Goal: Task Accomplishment & Management: Manage account settings

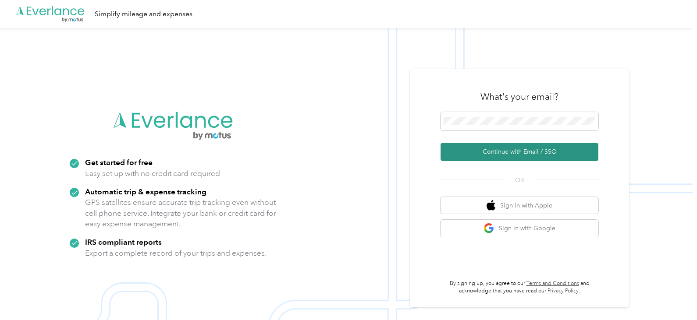
click at [509, 149] on button "Continue with Email / SSO" at bounding box center [520, 152] width 158 height 18
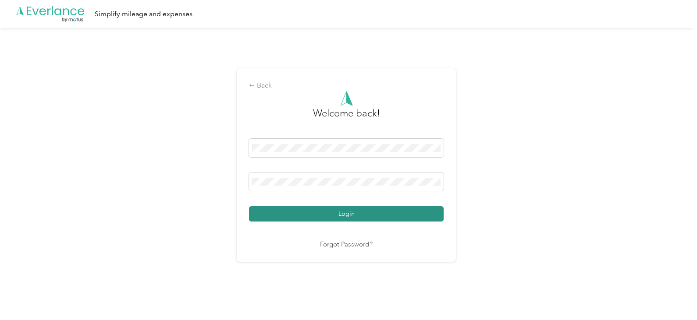
click at [390, 216] on button "Login" at bounding box center [346, 213] width 195 height 15
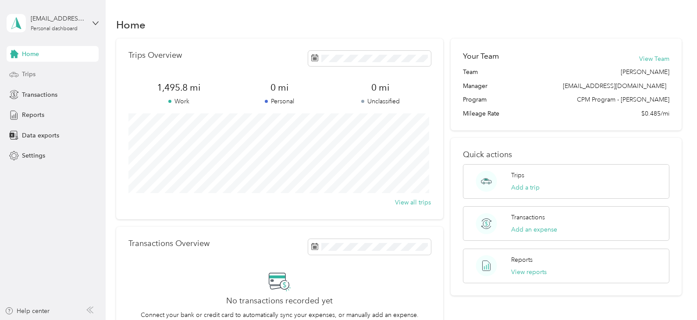
click at [73, 77] on div "Trips" at bounding box center [53, 75] width 92 height 16
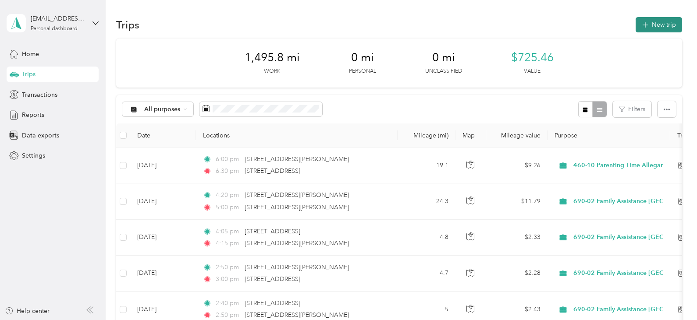
click at [654, 25] on button "New trip" at bounding box center [659, 24] width 46 height 15
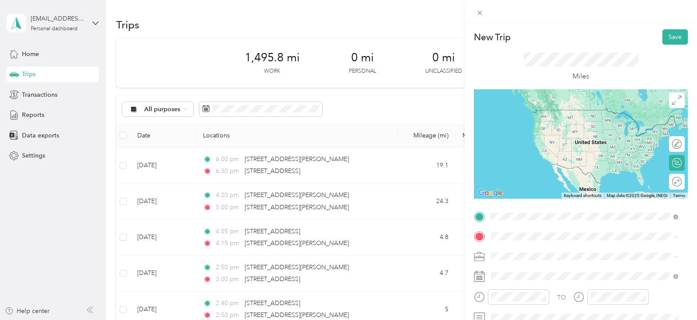
click at [544, 114] on span "[STREET_ADDRESS][US_STATE]" at bounding box center [552, 110] width 88 height 8
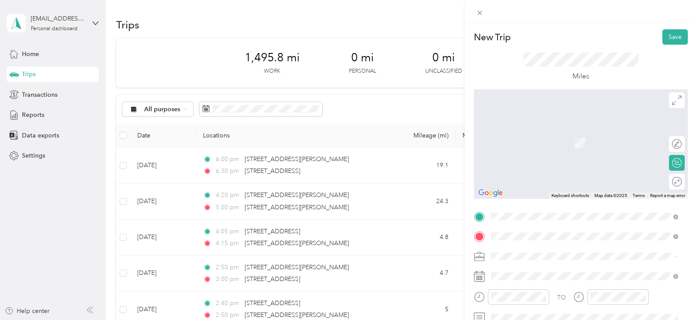
click at [547, 132] on span "[STREET_ADDRESS][PERSON_NAME][US_STATE]" at bounding box center [576, 130] width 136 height 8
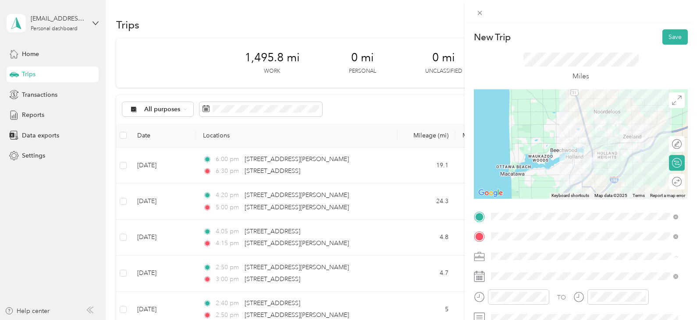
click at [535, 164] on span "690-02 Family Assistance [GEOGRAPHIC_DATA]" at bounding box center [560, 164] width 133 height 7
click at [521, 272] on span at bounding box center [588, 277] width 200 height 14
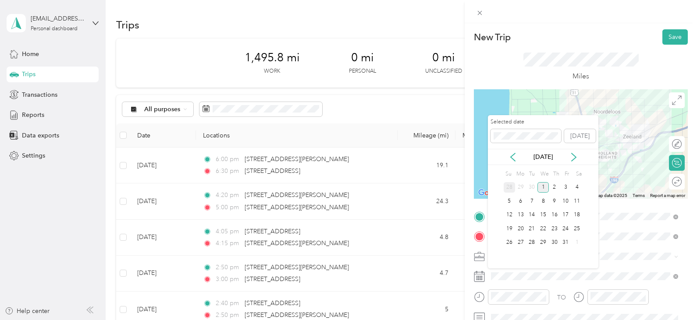
click at [509, 190] on div "28" at bounding box center [509, 187] width 11 height 11
click at [522, 240] on div "29" at bounding box center [520, 243] width 11 height 11
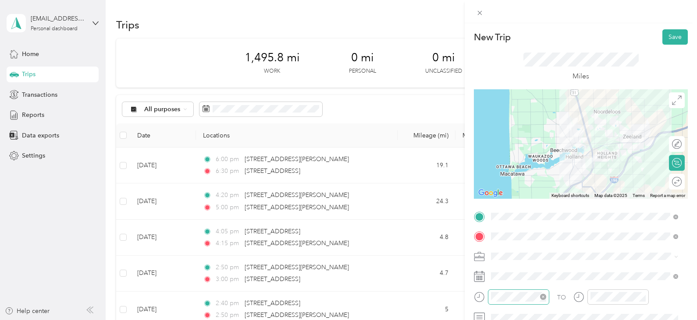
click at [544, 298] on icon "close-circle" at bounding box center [543, 297] width 6 height 6
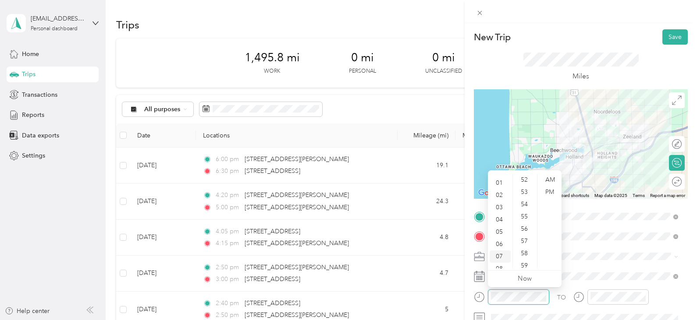
scroll to position [9, 0]
click at [502, 194] on div "02" at bounding box center [500, 196] width 21 height 12
click at [526, 206] on div "40" at bounding box center [525, 208] width 21 height 12
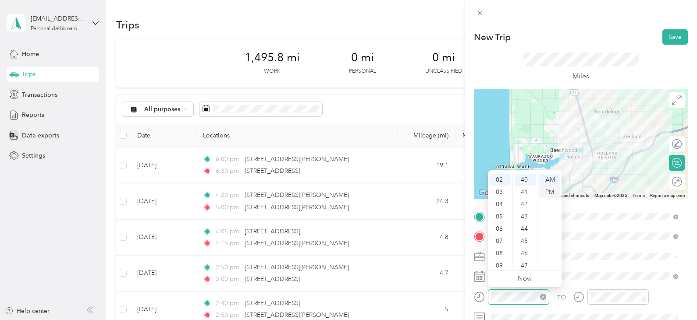
click at [550, 193] on div "PM" at bounding box center [549, 192] width 21 height 12
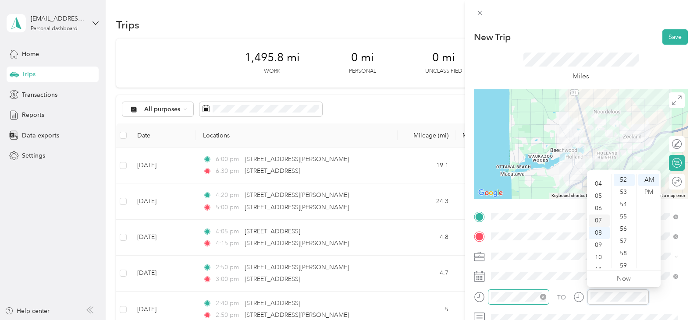
scroll to position [43, 0]
click at [599, 195] on div "03" at bounding box center [599, 198] width 21 height 12
click at [600, 199] on div "02" at bounding box center [599, 198] width 21 height 12
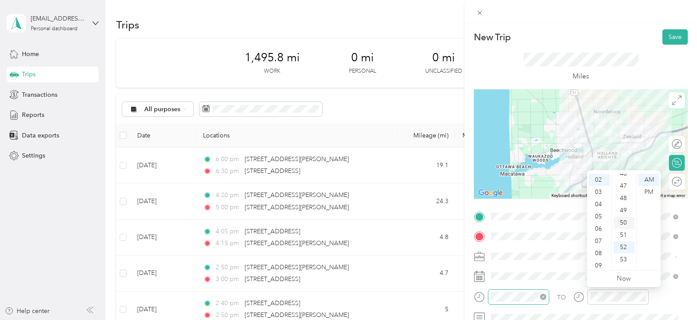
click at [625, 225] on div "50" at bounding box center [624, 223] width 21 height 12
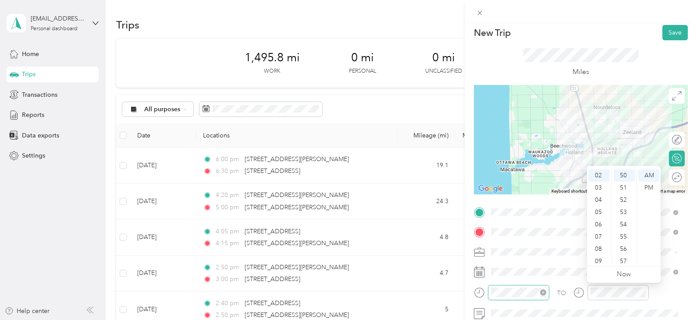
scroll to position [5, 0]
click at [647, 188] on div "PM" at bounding box center [648, 187] width 21 height 12
click at [577, 305] on div at bounding box center [610, 295] width 75 height 21
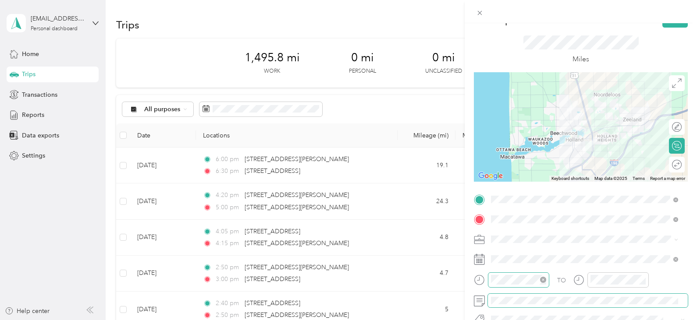
scroll to position [16, 0]
click at [673, 26] on button "Save" at bounding box center [674, 20] width 25 height 15
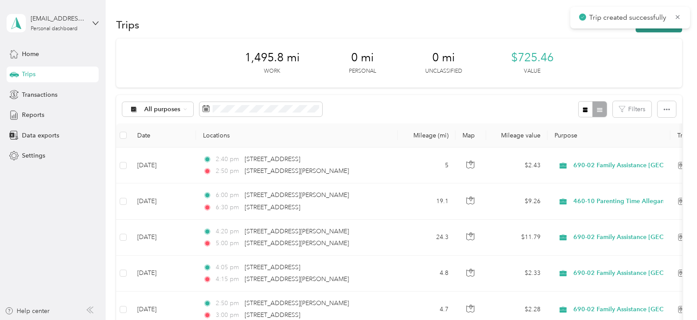
click at [670, 29] on button "New trip" at bounding box center [659, 24] width 46 height 15
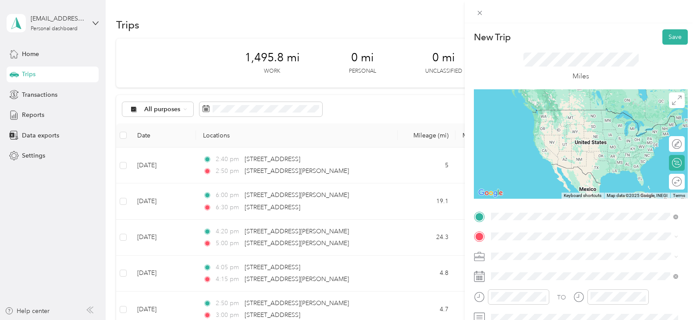
click at [562, 124] on ol "From search results [STREET_ADDRESS][PERSON_NAME][US_STATE] [STREET_ADDRESS][PE…" at bounding box center [584, 138] width 193 height 105
click at [555, 107] on span "[STREET_ADDRESS][PERSON_NAME][US_STATE]" at bounding box center [576, 110] width 136 height 8
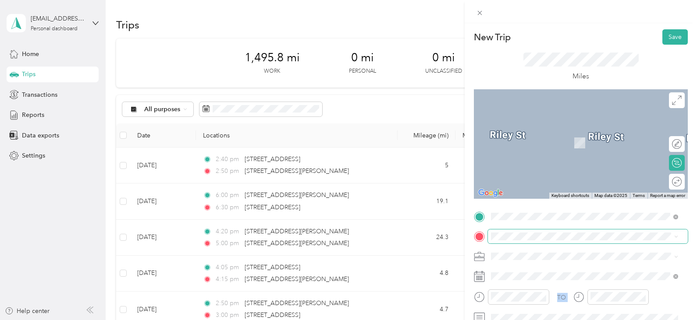
drag, startPoint x: 567, startPoint y: 137, endPoint x: 554, endPoint y: 242, distance: 106.4
click at [558, 135] on div "[STREET_ADDRESS][US_STATE]" at bounding box center [584, 130] width 181 height 12
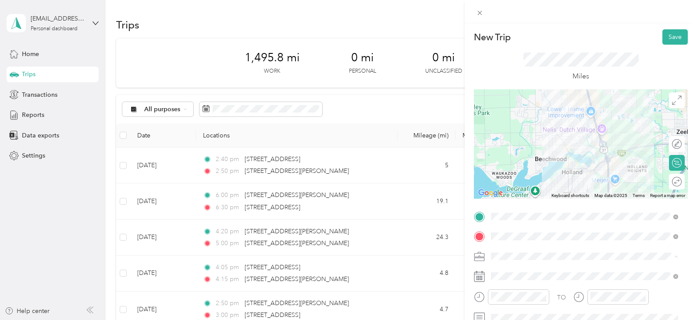
click at [554, 164] on span "690-02 Family Assistance [GEOGRAPHIC_DATA]" at bounding box center [560, 164] width 133 height 7
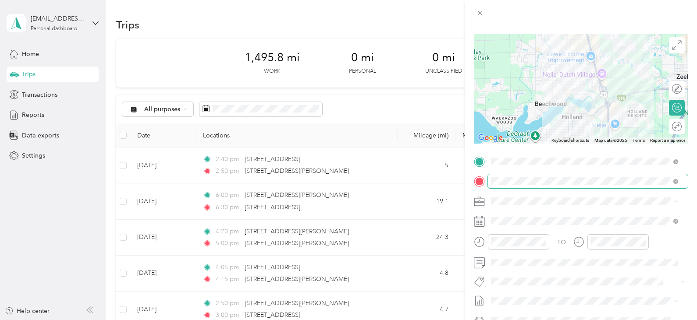
scroll to position [56, 0]
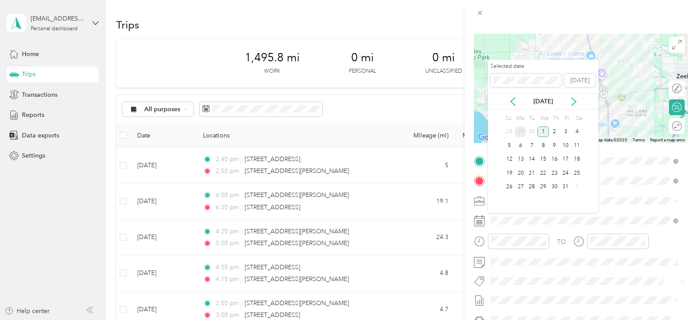
click at [520, 131] on div "29" at bounding box center [520, 132] width 11 height 11
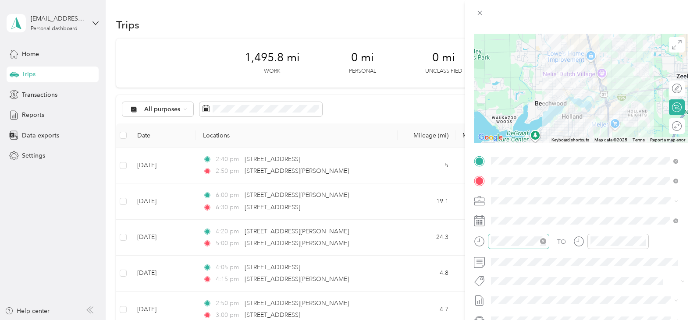
click at [543, 241] on icon "close-circle" at bounding box center [543, 241] width 6 height 6
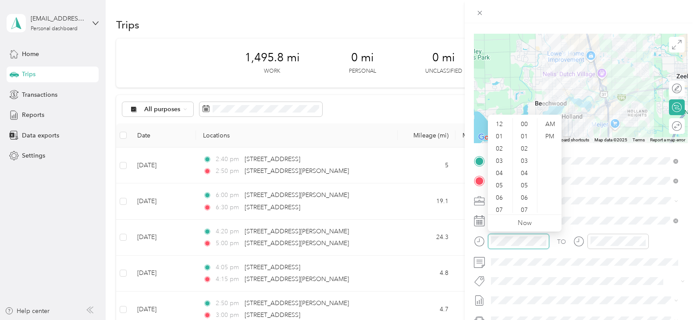
scroll to position [53, 0]
click at [498, 131] on div "02" at bounding box center [500, 134] width 21 height 12
click at [529, 138] on div "50" at bounding box center [525, 141] width 21 height 12
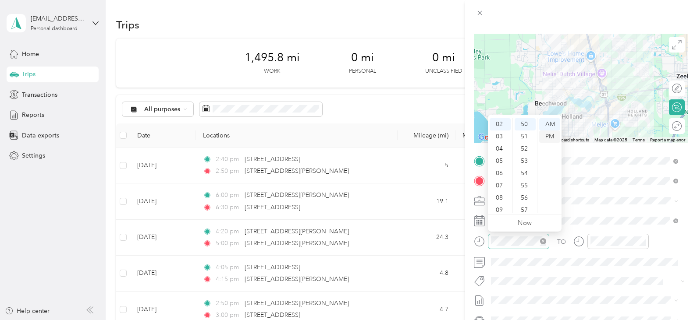
click at [547, 133] on div "PM" at bounding box center [549, 137] width 21 height 12
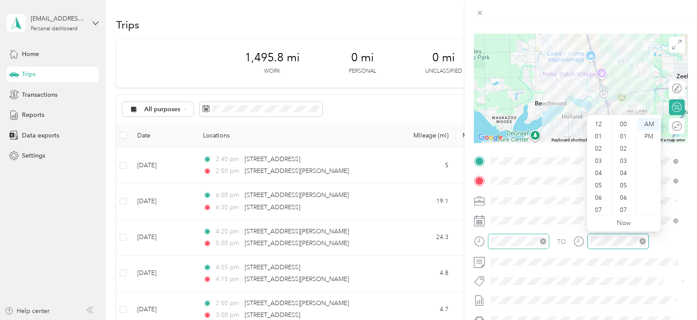
scroll to position [642, 0]
click at [597, 126] on div "03" at bounding box center [599, 129] width 21 height 12
click at [624, 185] on div "05" at bounding box center [624, 186] width 21 height 12
click at [601, 148] on div "02" at bounding box center [599, 149] width 21 height 12
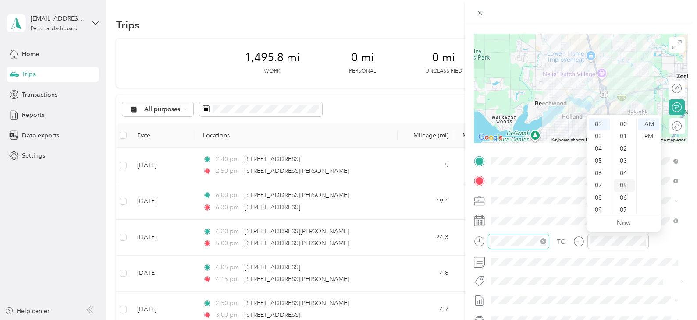
click at [626, 185] on div "05" at bounding box center [624, 186] width 21 height 12
click at [647, 134] on div "PM" at bounding box center [648, 137] width 21 height 12
click at [598, 138] on div "03" at bounding box center [599, 137] width 21 height 12
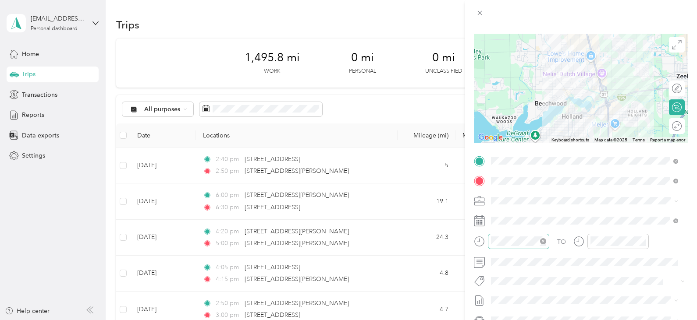
click at [662, 243] on div "TO" at bounding box center [581, 244] width 214 height 21
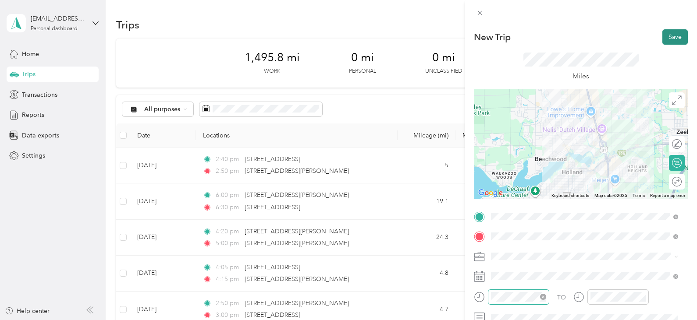
click at [672, 39] on button "Save" at bounding box center [674, 36] width 25 height 15
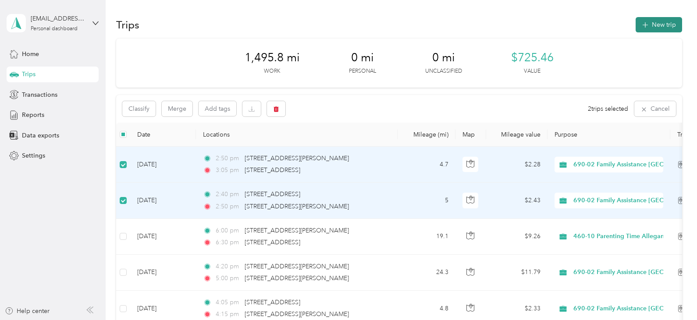
click at [645, 25] on icon "button" at bounding box center [645, 25] width 10 height 10
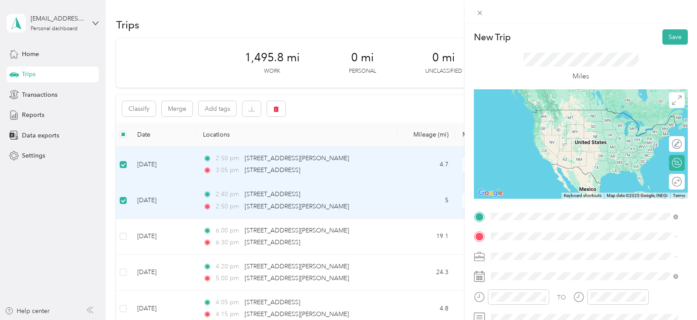
click at [559, 114] on span "[STREET_ADDRESS][US_STATE]" at bounding box center [552, 110] width 88 height 8
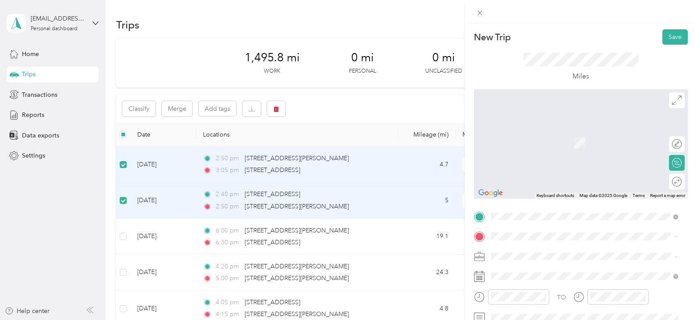
click at [543, 142] on ol "From search results [STREET_ADDRESS][PERSON_NAME][US_STATE] [STREET_ADDRESS][PE…" at bounding box center [584, 154] width 193 height 105
click at [543, 136] on div "[STREET_ADDRESS][PERSON_NAME][US_STATE]" at bounding box center [584, 130] width 181 height 12
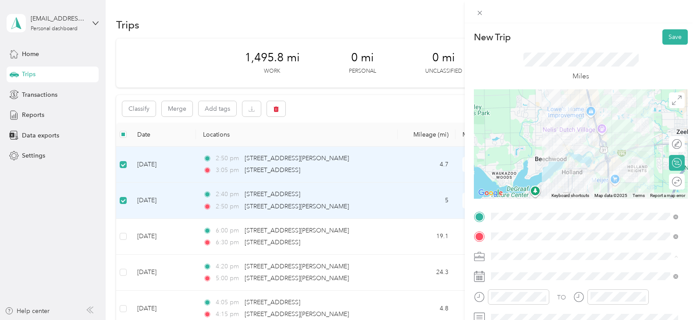
click at [533, 170] on ol "460-10 Parenting Time Allegan/[PERSON_NAME] 690-02 Family Assistance [GEOGRAPHI…" at bounding box center [584, 200] width 193 height 117
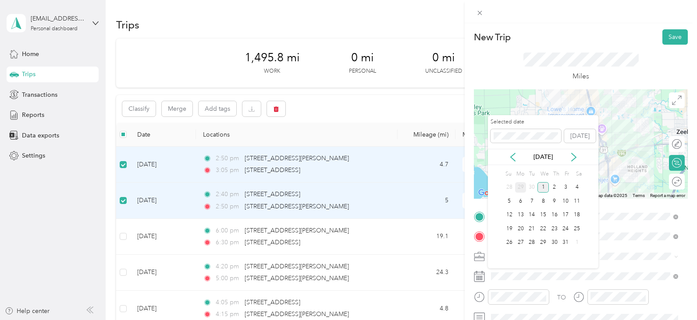
click at [522, 190] on div "29" at bounding box center [520, 187] width 11 height 11
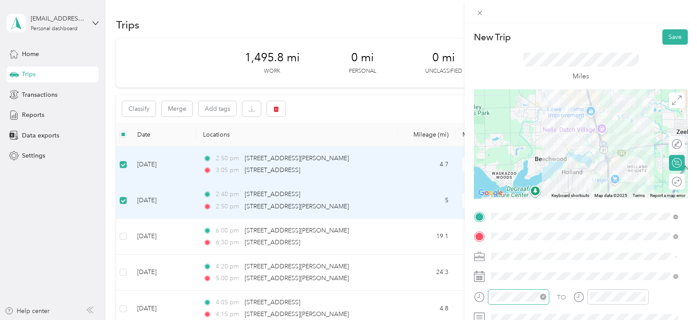
click at [542, 296] on icon "close-circle" at bounding box center [543, 297] width 6 height 6
click at [518, 302] on div at bounding box center [518, 297] width 61 height 15
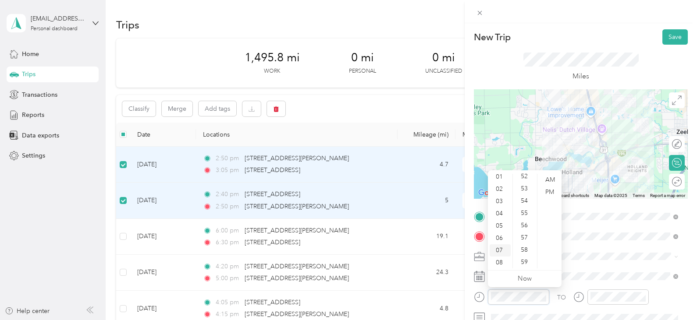
scroll to position [15, 0]
click at [501, 213] on div "04" at bounding box center [500, 214] width 21 height 12
click at [527, 242] on div "05" at bounding box center [525, 241] width 21 height 12
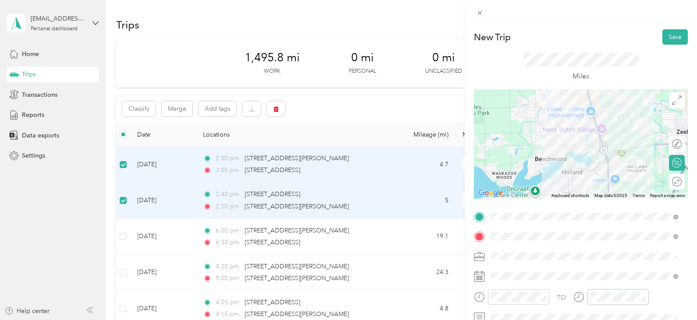
scroll to position [642, 0]
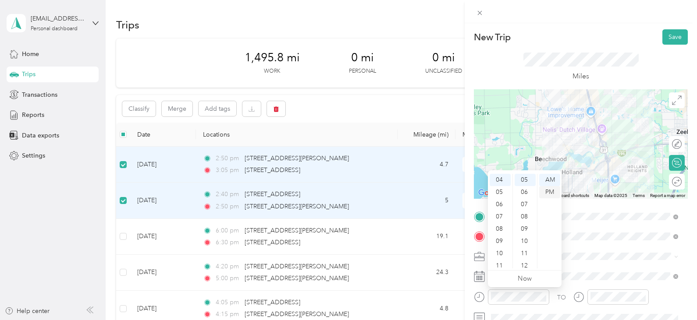
click at [550, 192] on div "PM" at bounding box center [549, 192] width 21 height 12
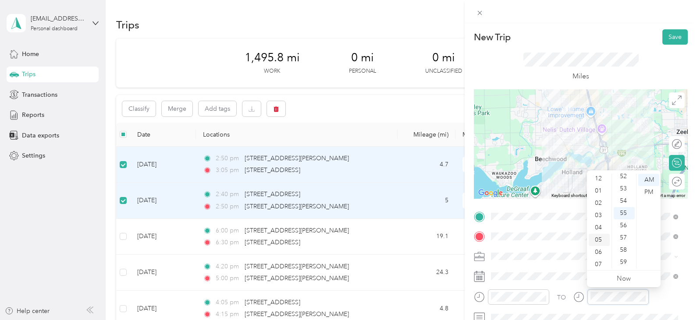
scroll to position [1, 0]
click at [599, 224] on div "04" at bounding box center [599, 228] width 21 height 12
click at [625, 256] on div "15" at bounding box center [624, 258] width 21 height 12
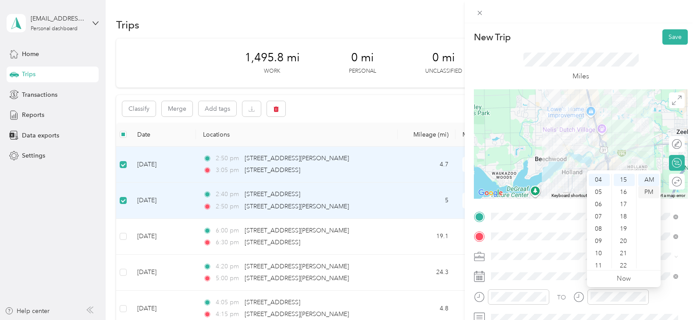
click at [651, 190] on div "PM" at bounding box center [648, 192] width 21 height 12
click at [671, 260] on span at bounding box center [588, 257] width 200 height 14
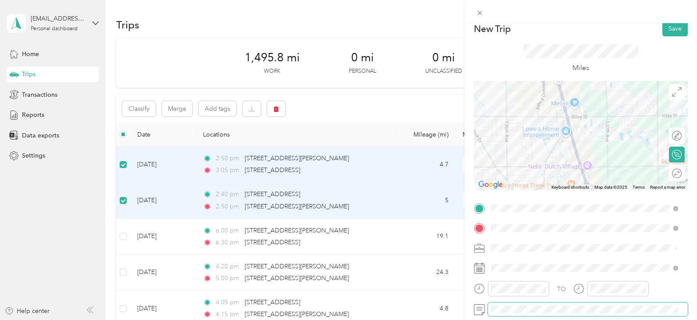
scroll to position [8, 0]
click at [565, 159] on div "690-02 Family Assistance [GEOGRAPHIC_DATA]" at bounding box center [584, 156] width 181 height 9
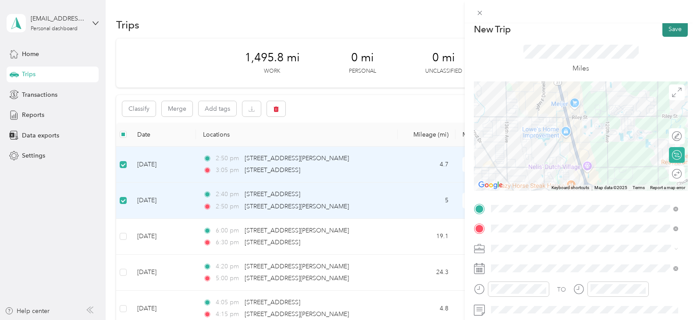
click at [663, 35] on button "Save" at bounding box center [674, 28] width 25 height 15
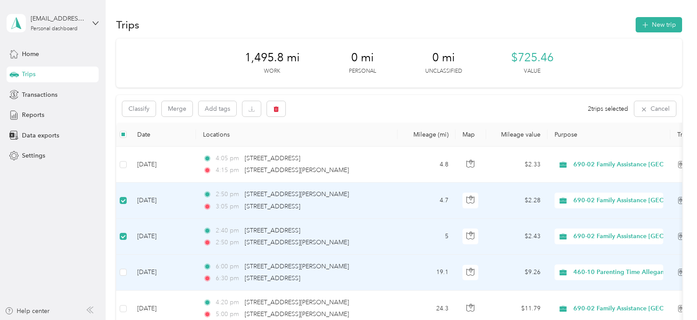
click at [605, 272] on span "460-10 Parenting Time Allegan/[PERSON_NAME]" at bounding box center [645, 273] width 145 height 10
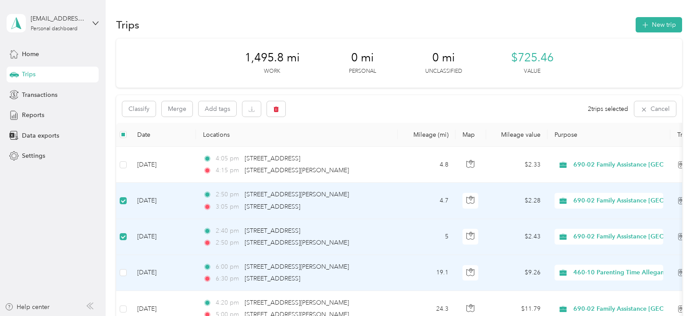
click at [613, 179] on span "690-02 Family Assistance [GEOGRAPHIC_DATA]" at bounding box center [677, 179] width 202 height 9
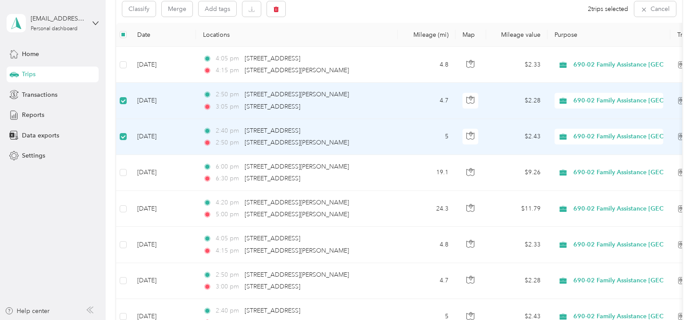
scroll to position [0, 0]
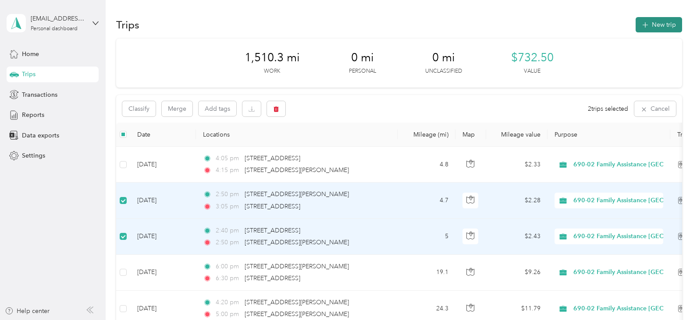
click at [653, 25] on button "New trip" at bounding box center [659, 24] width 46 height 15
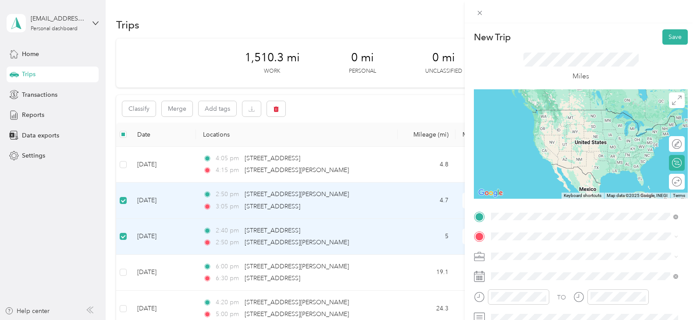
click at [548, 109] on span "[STREET_ADDRESS][PERSON_NAME][US_STATE]" at bounding box center [576, 110] width 136 height 8
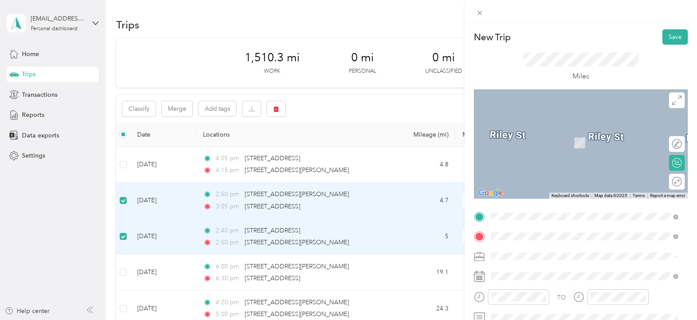
click at [534, 146] on div "[STREET_ADDRESS][US_STATE]" at bounding box center [584, 140] width 181 height 12
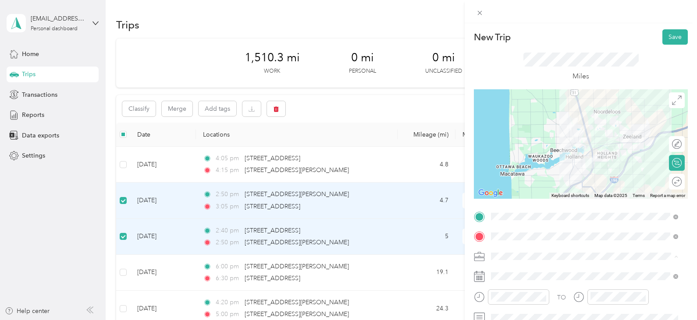
click at [540, 165] on span "690-02 Family Assistance [GEOGRAPHIC_DATA]" at bounding box center [560, 164] width 133 height 7
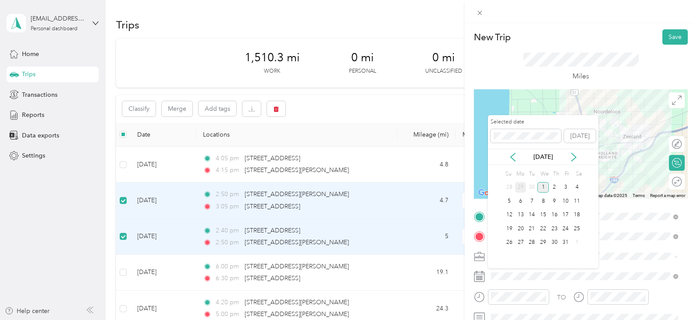
click at [520, 184] on div "29" at bounding box center [520, 187] width 11 height 11
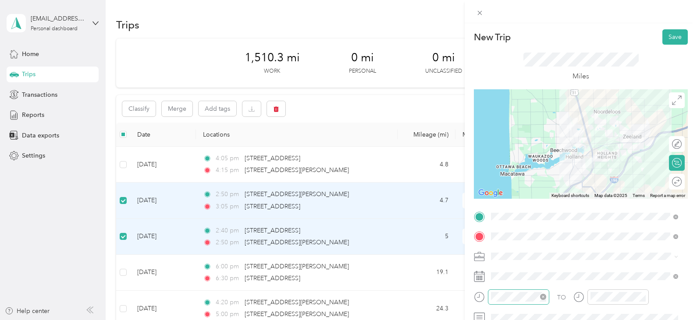
click at [544, 297] on icon "close-circle" at bounding box center [543, 297] width 6 height 6
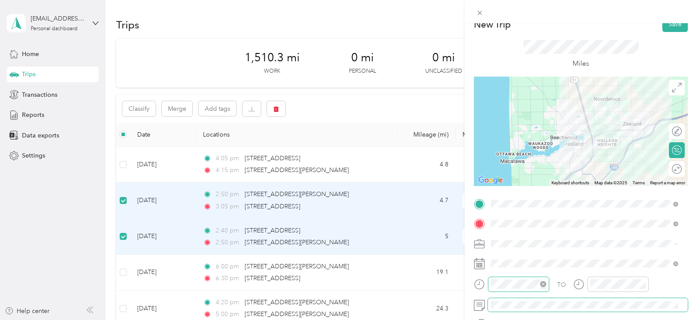
scroll to position [12, 0]
click at [669, 28] on button "Save" at bounding box center [674, 25] width 25 height 15
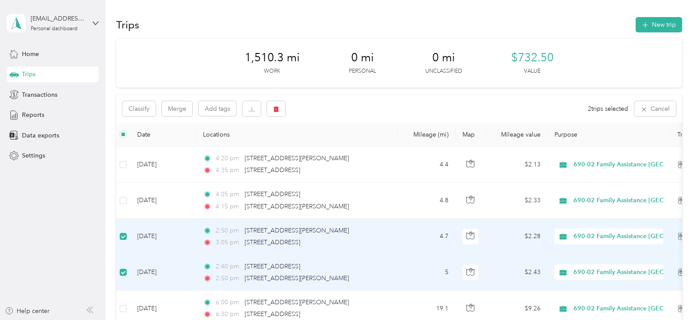
click at [669, 28] on button "New trip" at bounding box center [659, 24] width 46 height 15
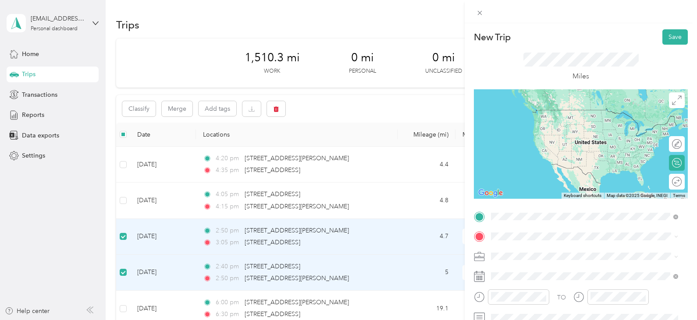
click at [557, 111] on span "[STREET_ADDRESS][US_STATE]" at bounding box center [552, 110] width 88 height 8
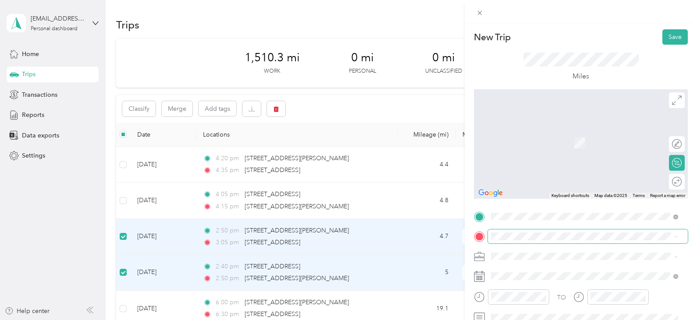
click at [528, 241] on span at bounding box center [588, 237] width 200 height 14
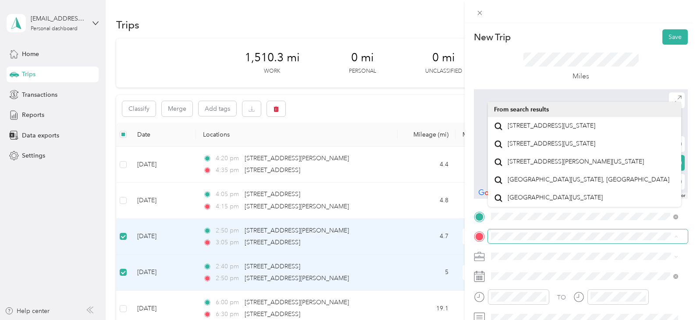
drag, startPoint x: 551, startPoint y: 139, endPoint x: 531, endPoint y: 232, distance: 95.9
click at [531, 232] on span at bounding box center [588, 237] width 200 height 14
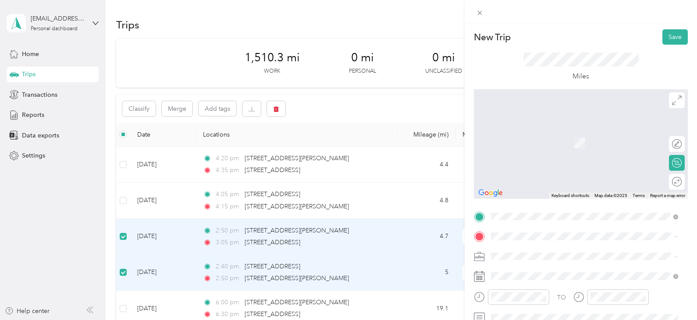
click at [533, 133] on span "[STREET_ADDRESS][US_STATE]" at bounding box center [552, 129] width 88 height 8
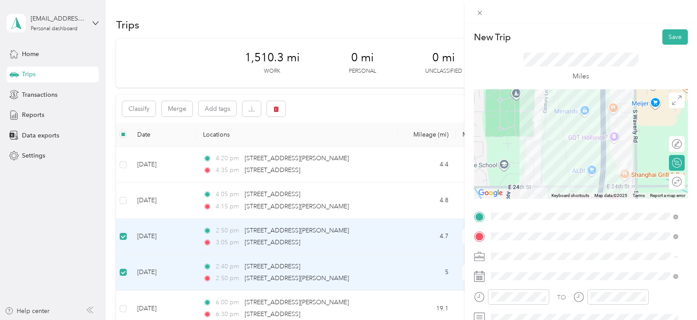
click at [535, 165] on span "690-02 Family Assistance [GEOGRAPHIC_DATA]" at bounding box center [560, 164] width 133 height 7
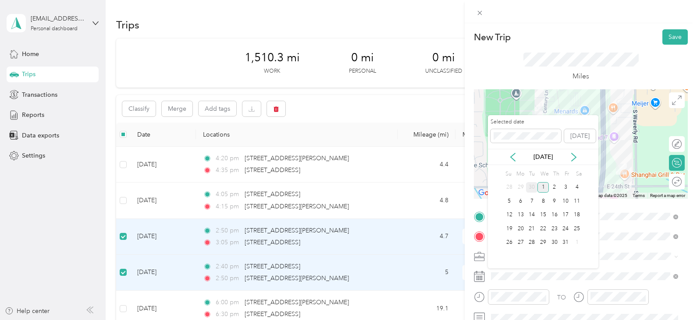
click at [533, 188] on div "30" at bounding box center [531, 187] width 11 height 11
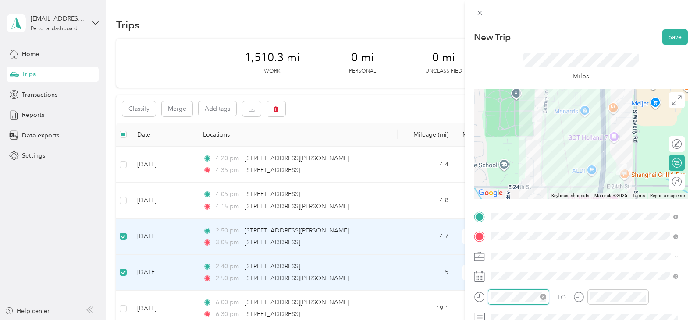
click at [541, 299] on div at bounding box center [518, 297] width 55 height 10
click at [501, 184] on div "02" at bounding box center [500, 185] width 21 height 12
click at [526, 264] on div "25" at bounding box center [525, 266] width 21 height 12
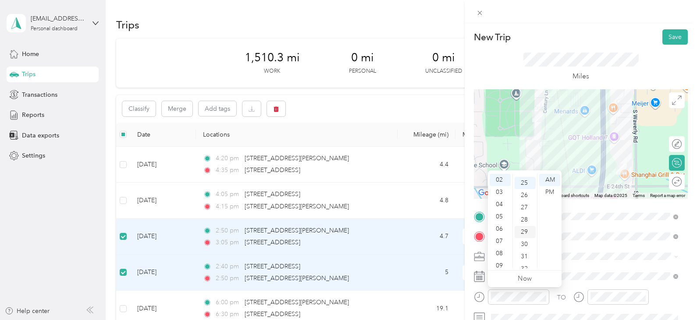
scroll to position [307, 0]
click at [546, 184] on div "AM" at bounding box center [549, 180] width 21 height 12
click at [550, 193] on div "PM" at bounding box center [549, 192] width 21 height 12
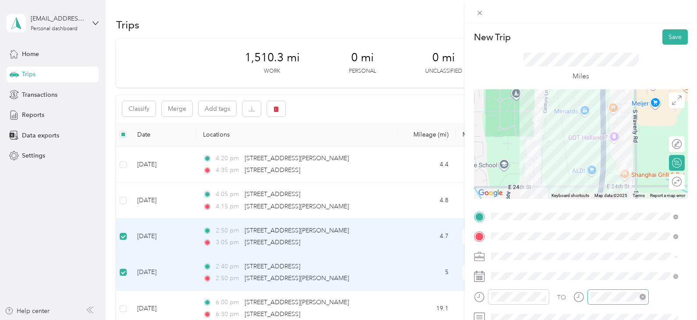
click at [645, 297] on icon "close-circle" at bounding box center [643, 297] width 6 height 6
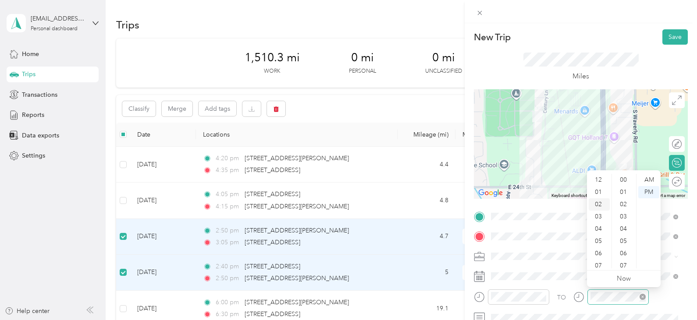
click at [597, 203] on div "02" at bounding box center [599, 205] width 21 height 12
click at [598, 203] on div "02" at bounding box center [599, 205] width 21 height 12
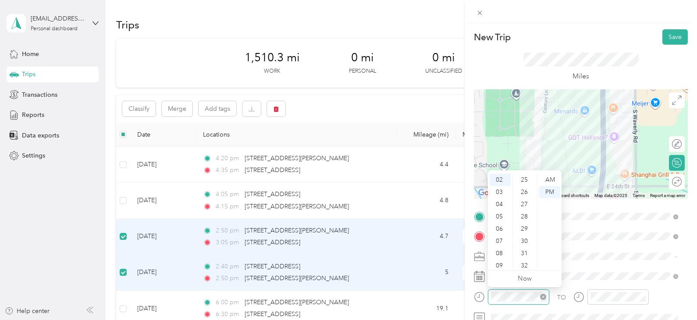
scroll to position [245, 0]
click at [544, 311] on span at bounding box center [588, 318] width 200 height 14
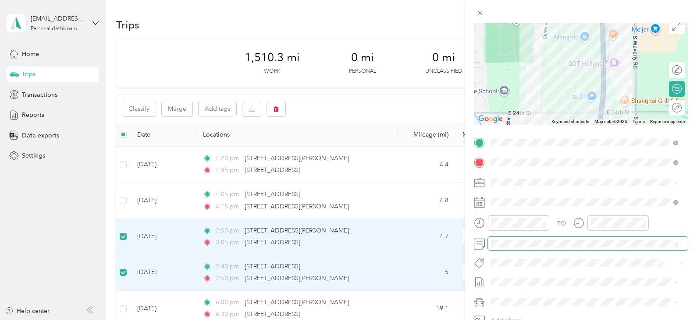
scroll to position [0, 0]
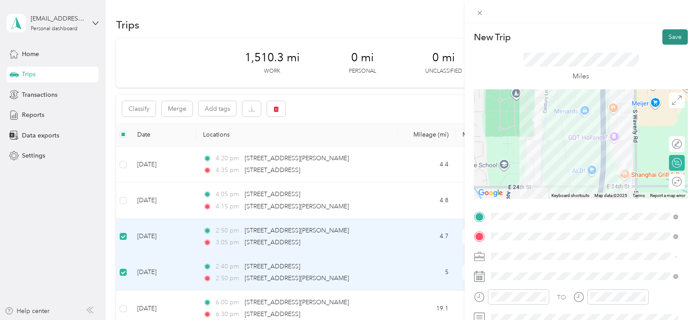
click at [674, 35] on button "Save" at bounding box center [674, 36] width 25 height 15
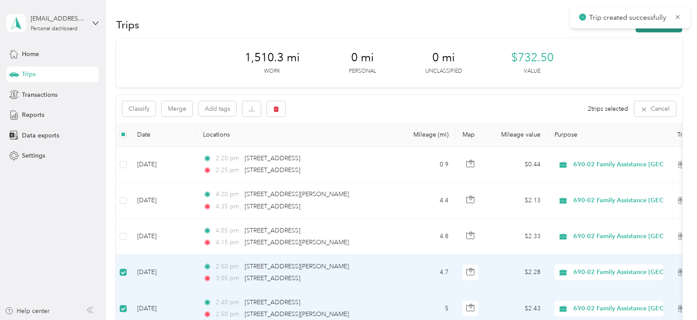
click at [664, 30] on button "New trip" at bounding box center [659, 24] width 46 height 15
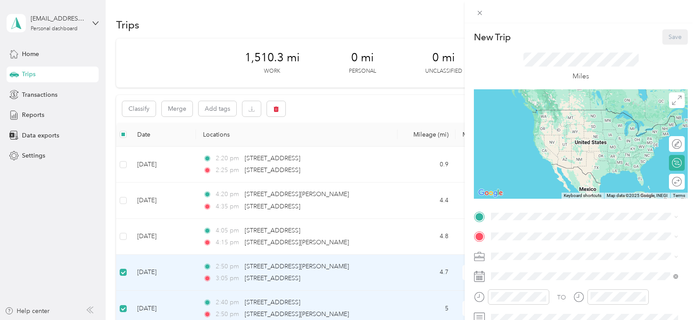
click at [124, 276] on div "New Trip Save This trip cannot be edited because it is either under review, app…" at bounding box center [348, 160] width 697 height 320
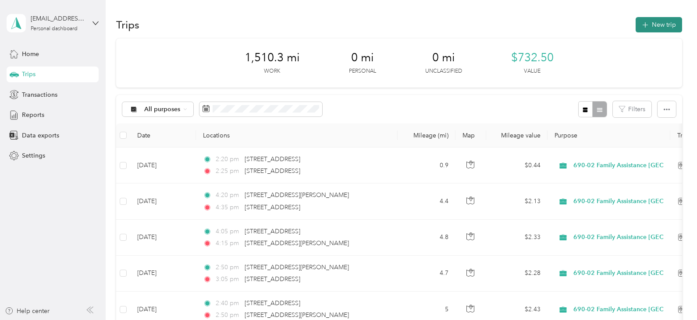
click at [672, 24] on button "New trip" at bounding box center [659, 24] width 46 height 15
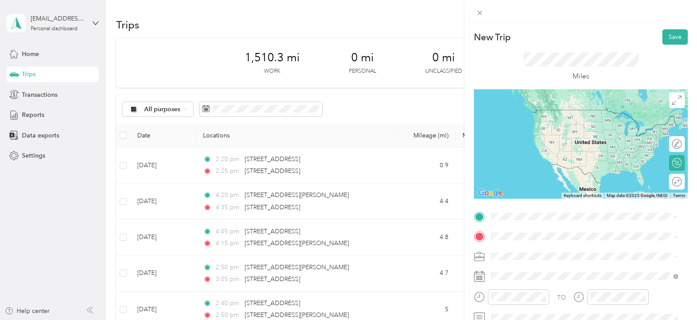
click at [554, 113] on span "[STREET_ADDRESS][US_STATE]" at bounding box center [552, 110] width 88 height 8
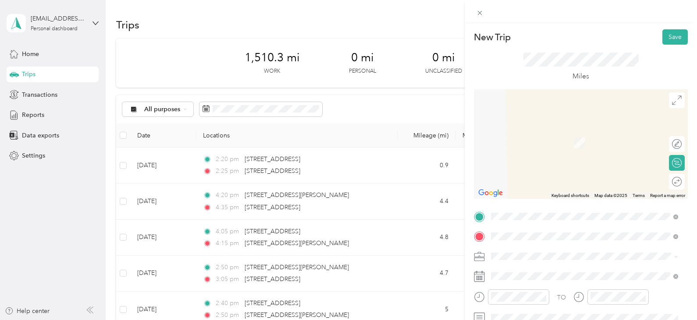
click at [559, 132] on span "[STREET_ADDRESS][US_STATE]" at bounding box center [552, 130] width 88 height 8
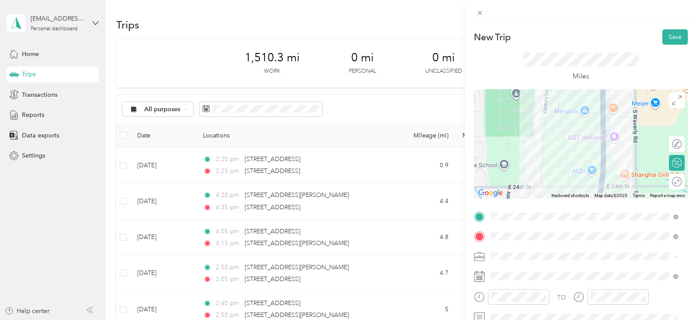
click at [552, 161] on span "690-02 Family Assistance [GEOGRAPHIC_DATA]" at bounding box center [560, 163] width 133 height 7
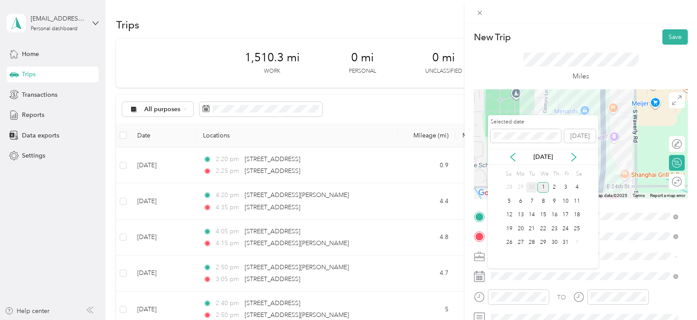
click at [533, 188] on div "30" at bounding box center [531, 187] width 11 height 11
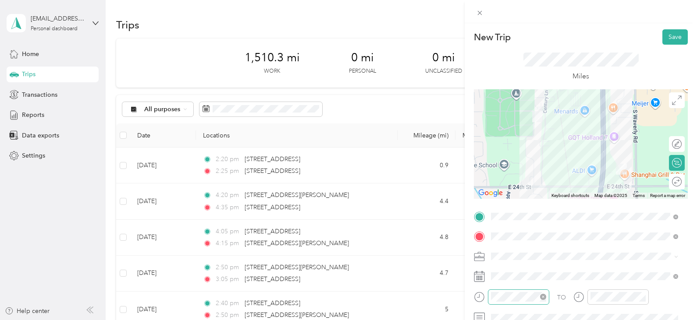
click at [542, 297] on icon "close-circle" at bounding box center [543, 297] width 6 height 6
click at [670, 39] on button "Save" at bounding box center [674, 36] width 25 height 15
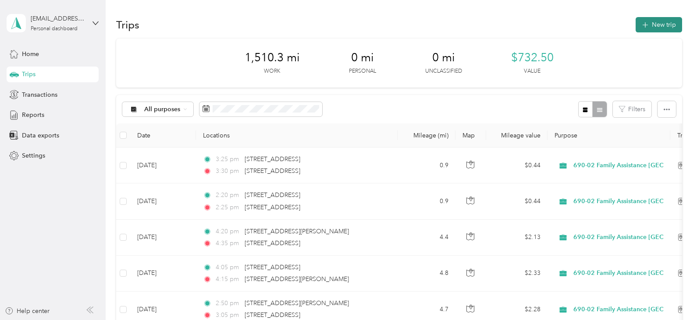
click at [657, 25] on button "New trip" at bounding box center [659, 24] width 46 height 15
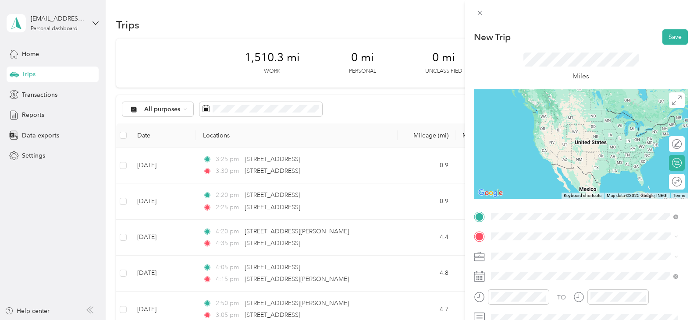
click at [549, 114] on span "[STREET_ADDRESS][US_STATE]" at bounding box center [552, 110] width 88 height 8
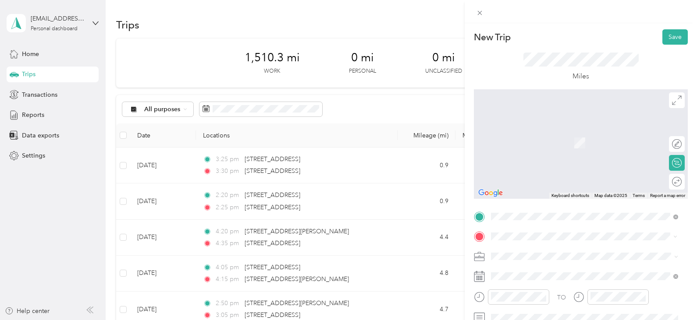
click at [537, 152] on span "[STREET_ADDRESS][US_STATE]" at bounding box center [552, 148] width 88 height 8
click at [539, 173] on li "[STREET_ADDRESS][US_STATE]" at bounding box center [584, 164] width 193 height 18
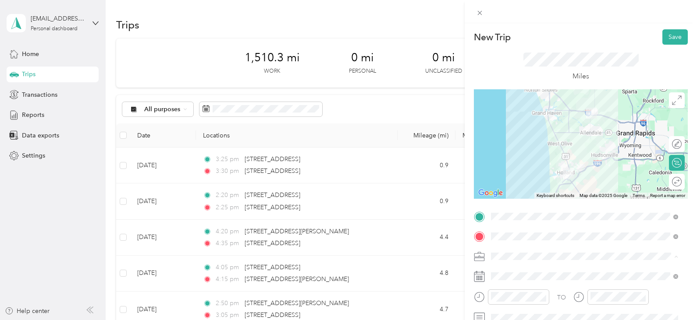
click at [542, 167] on li "690-02 Family Assistance [GEOGRAPHIC_DATA]" at bounding box center [584, 164] width 193 height 15
click at [543, 297] on icon "close-circle" at bounding box center [543, 297] width 6 height 6
click at [662, 41] on button "Save" at bounding box center [674, 36] width 25 height 15
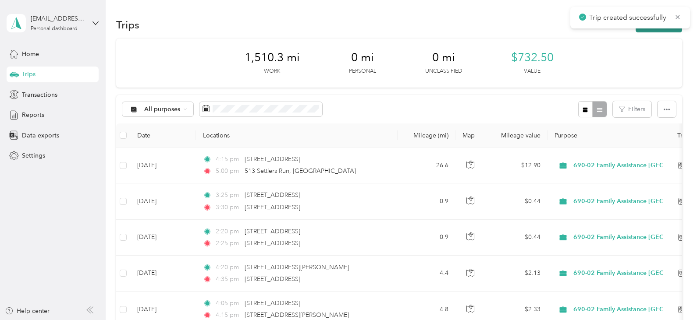
click at [657, 30] on button "New trip" at bounding box center [659, 24] width 46 height 15
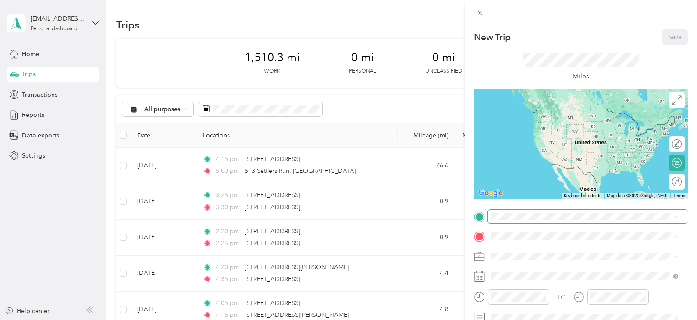
click at [541, 220] on span at bounding box center [588, 217] width 200 height 14
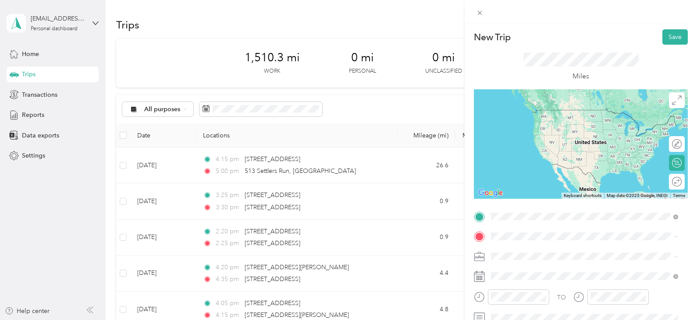
click at [556, 114] on span "[STREET_ADDRESS][US_STATE]" at bounding box center [552, 110] width 88 height 8
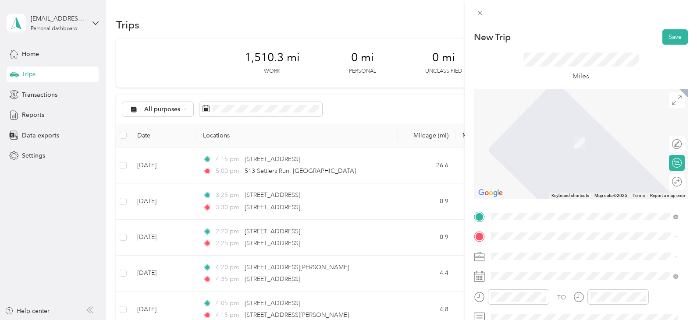
click at [548, 132] on span "[STREET_ADDRESS][US_STATE]" at bounding box center [552, 128] width 88 height 8
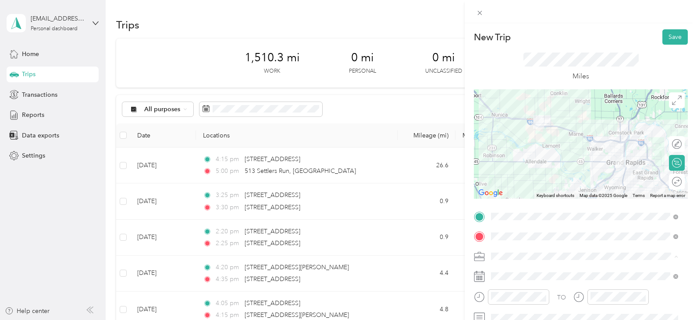
click at [536, 162] on span "690-02 Family Assistance [GEOGRAPHIC_DATA]" at bounding box center [560, 164] width 133 height 7
click at [543, 297] on icon "close-circle" at bounding box center [543, 297] width 6 height 6
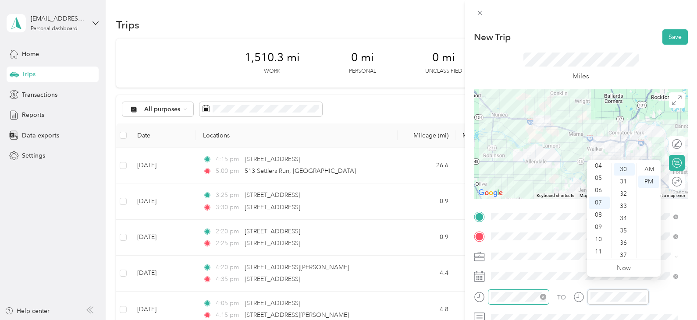
scroll to position [17, 0]
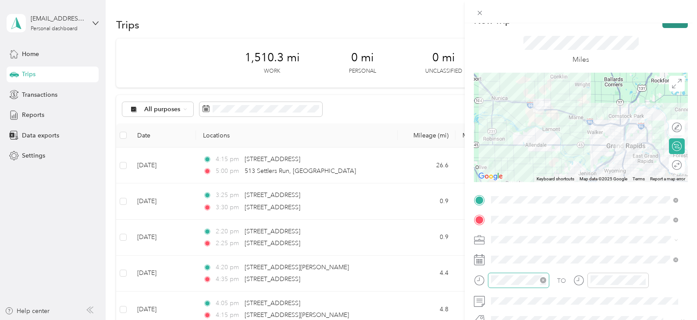
click at [671, 24] on button "Save" at bounding box center [674, 20] width 25 height 15
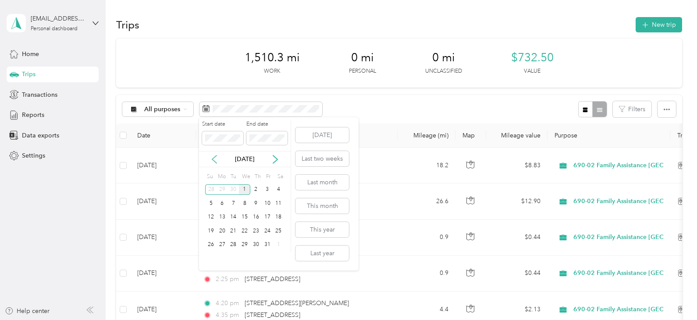
click at [216, 158] on icon at bounding box center [214, 159] width 9 height 9
